Goal: Task Accomplishment & Management: Use online tool/utility

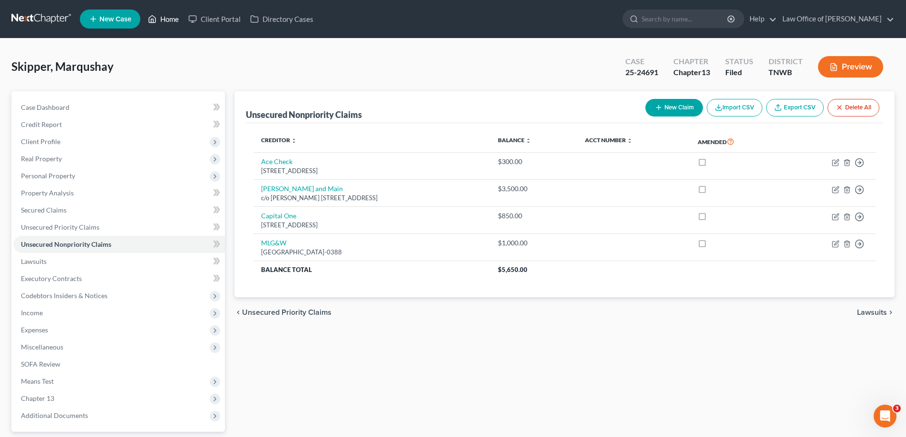
click at [167, 19] on link "Home" at bounding box center [163, 18] width 40 height 17
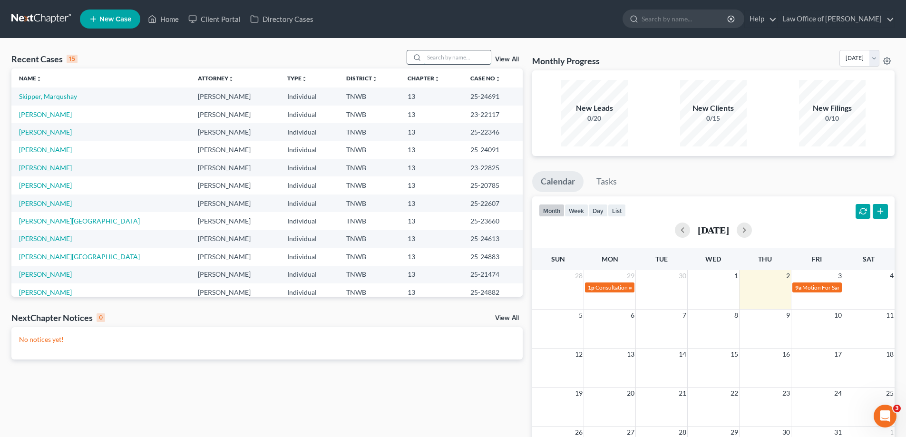
click at [459, 55] on input "search" at bounding box center [457, 57] width 67 height 14
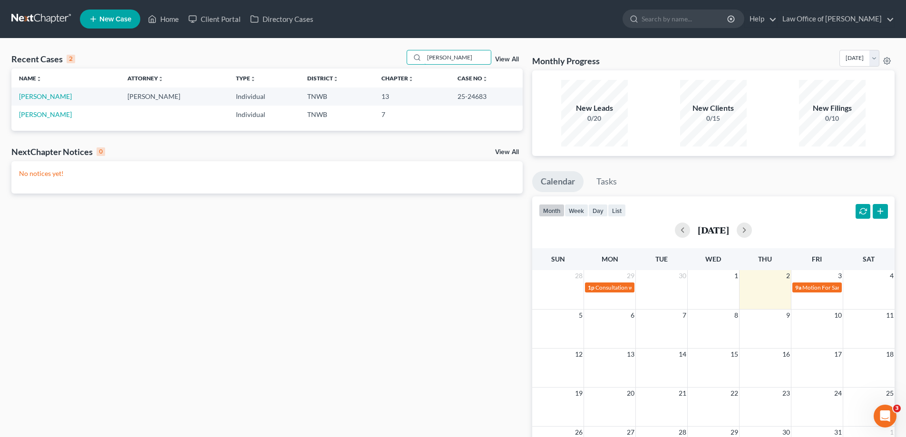
drag, startPoint x: 460, startPoint y: 56, endPoint x: 405, endPoint y: 58, distance: 55.2
click at [405, 58] on div "Recent Cases 2 [PERSON_NAME] View All" at bounding box center [266, 59] width 511 height 19
type input "[PERSON_NAME]"
click at [52, 98] on link "[PERSON_NAME]" at bounding box center [45, 96] width 53 height 8
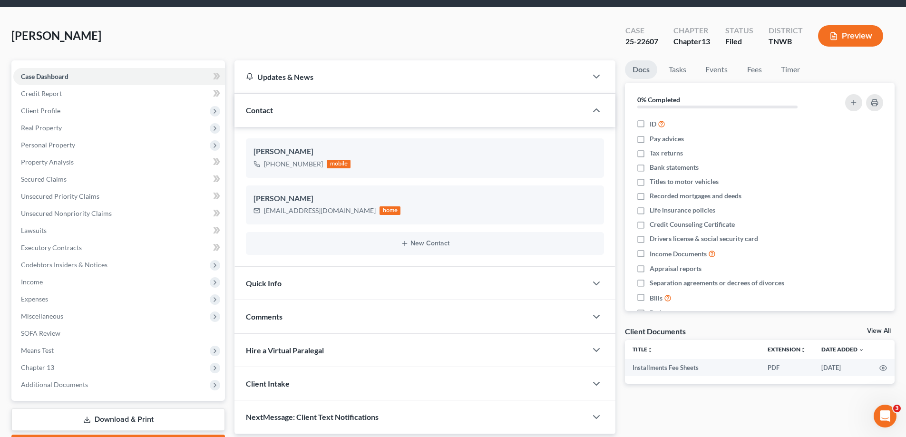
scroll to position [48, 0]
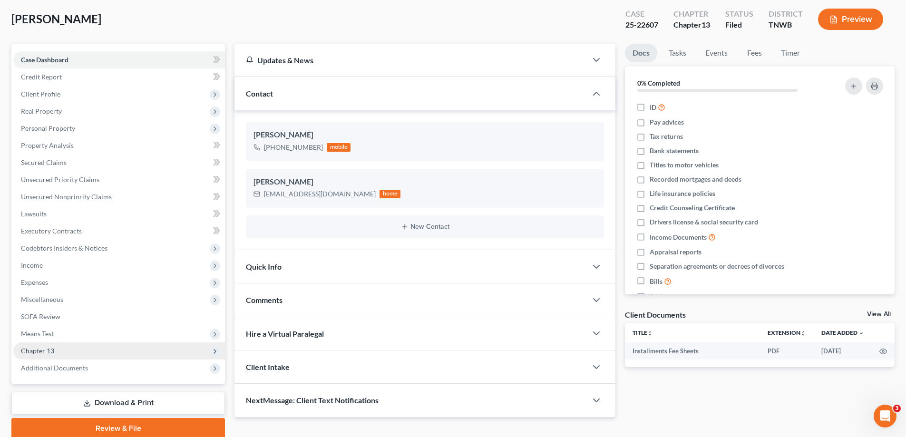
click at [38, 352] on span "Chapter 13" at bounding box center [37, 351] width 33 height 8
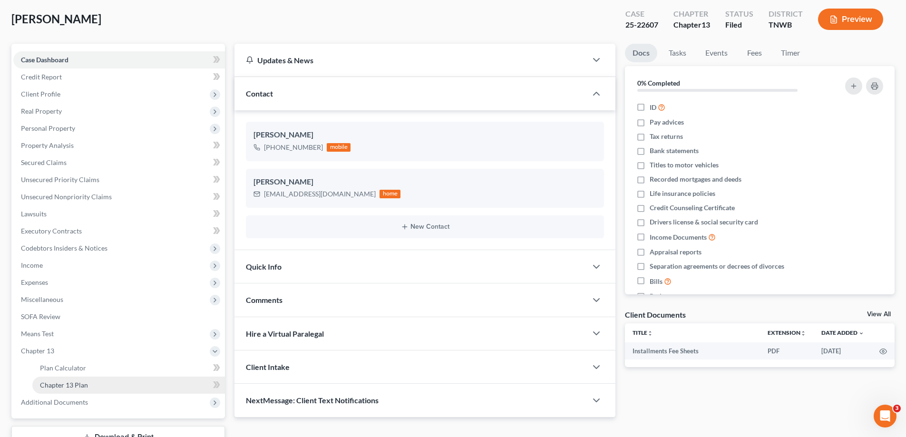
click at [98, 386] on link "Chapter 13 Plan" at bounding box center [128, 385] width 193 height 17
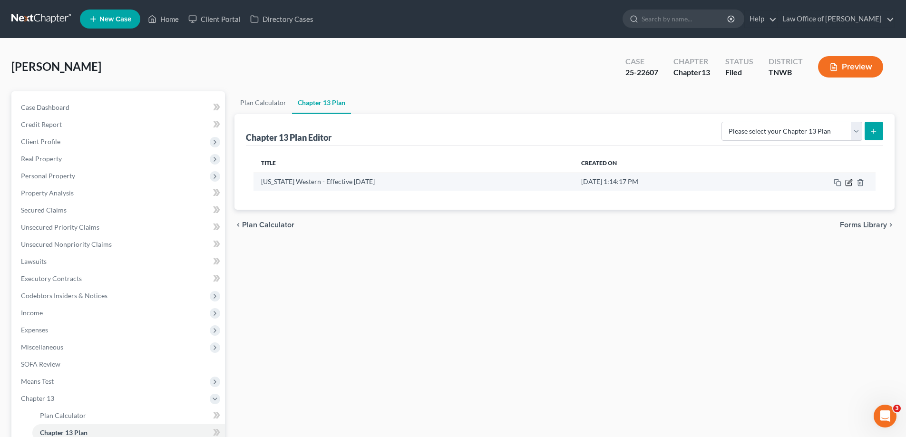
click at [849, 183] on icon "button" at bounding box center [849, 183] width 8 height 8
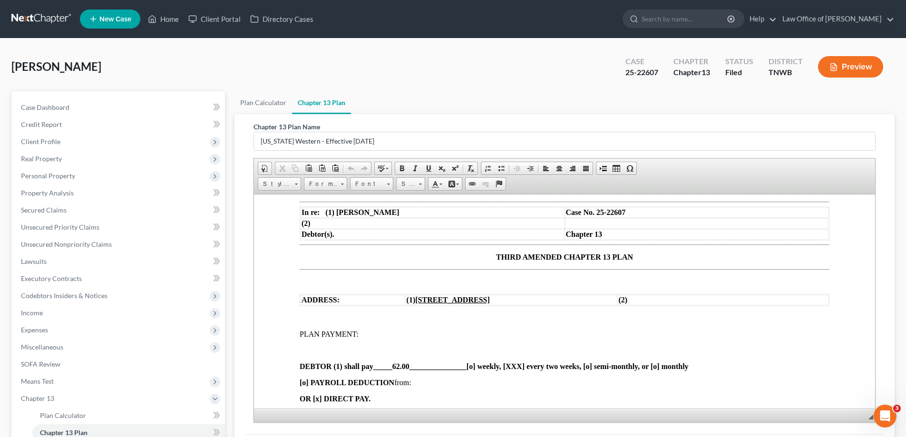
scroll to position [95, 0]
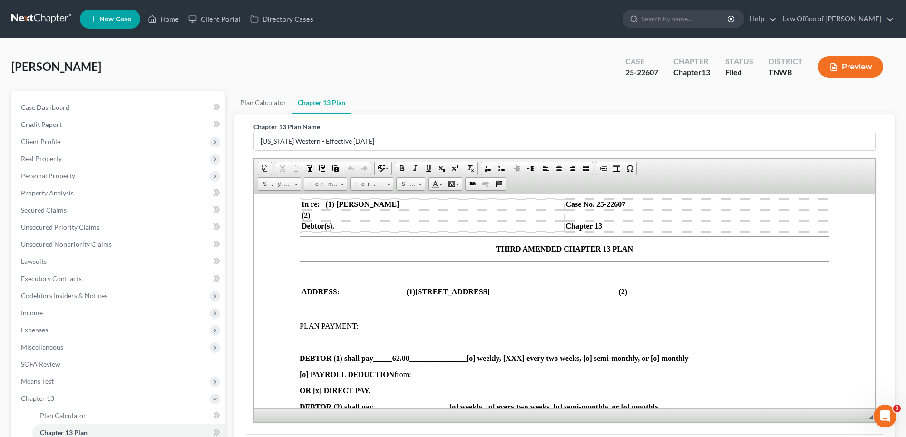
click at [519, 247] on span "THIRD AMENDED CHAPTER 13 PLAN" at bounding box center [564, 248] width 137 height 8
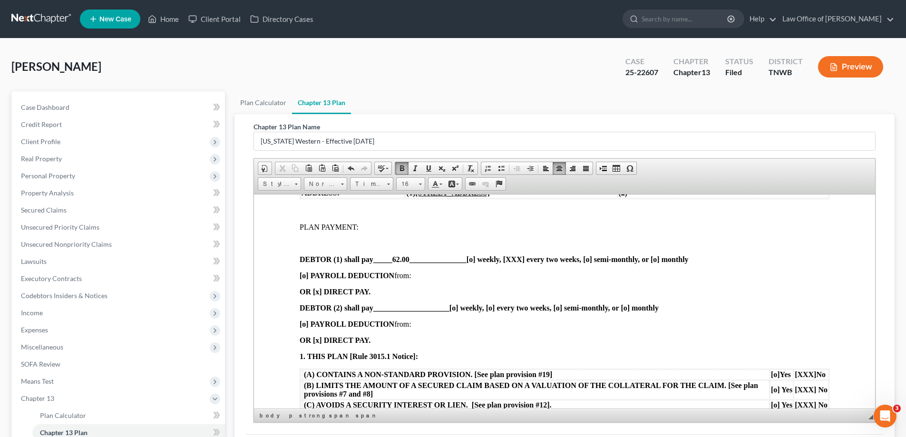
scroll to position [190, 0]
click at [411, 257] on span "_____62.00_______________" at bounding box center [419, 258] width 93 height 8
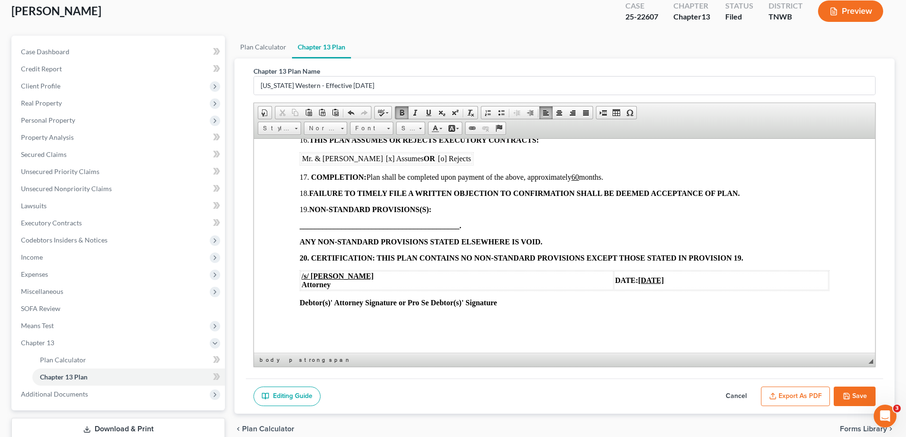
scroll to position [120, 0]
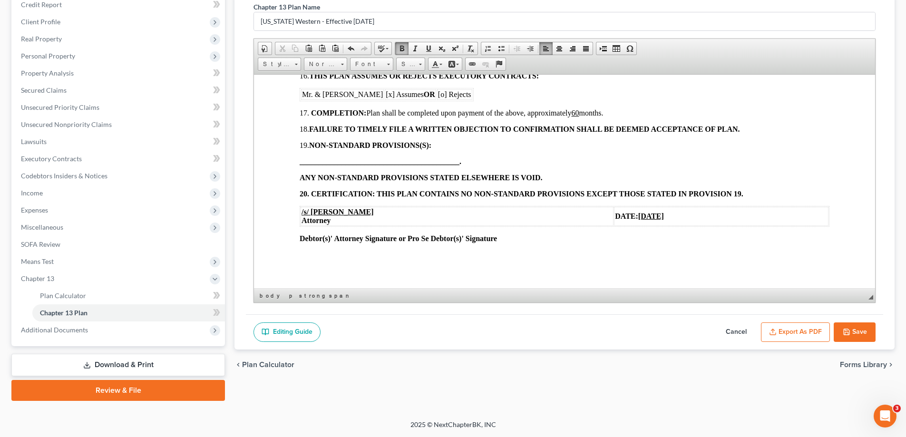
click at [638, 213] on u "[DATE]" at bounding box center [651, 216] width 26 height 8
click at [855, 330] on button "Save" at bounding box center [855, 333] width 42 height 20
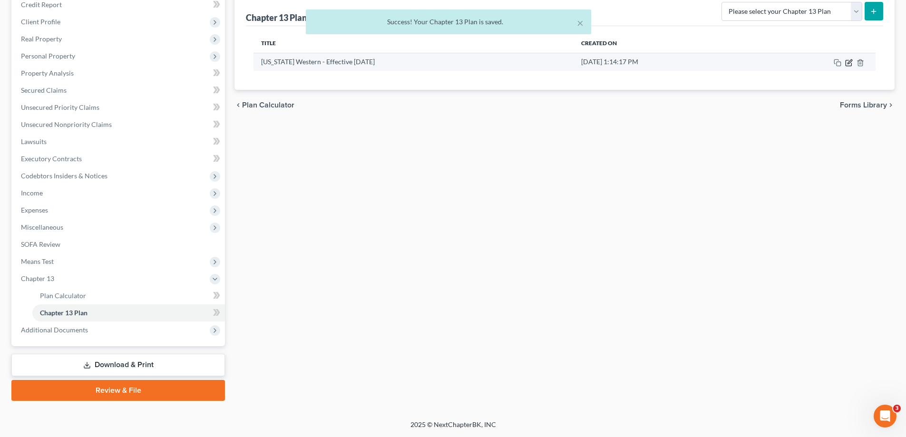
click at [846, 61] on icon "button" at bounding box center [849, 63] width 6 height 6
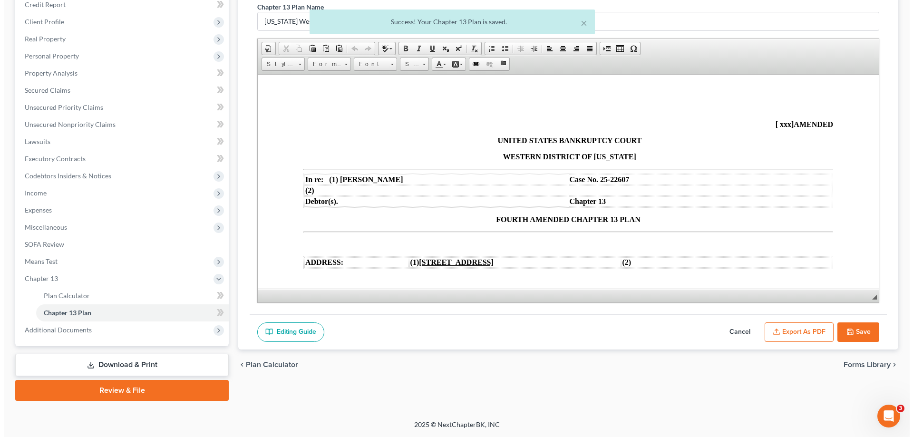
scroll to position [0, 0]
click at [788, 332] on button "Export as PDF" at bounding box center [795, 333] width 69 height 20
